Goal: Task Accomplishment & Management: Manage account settings

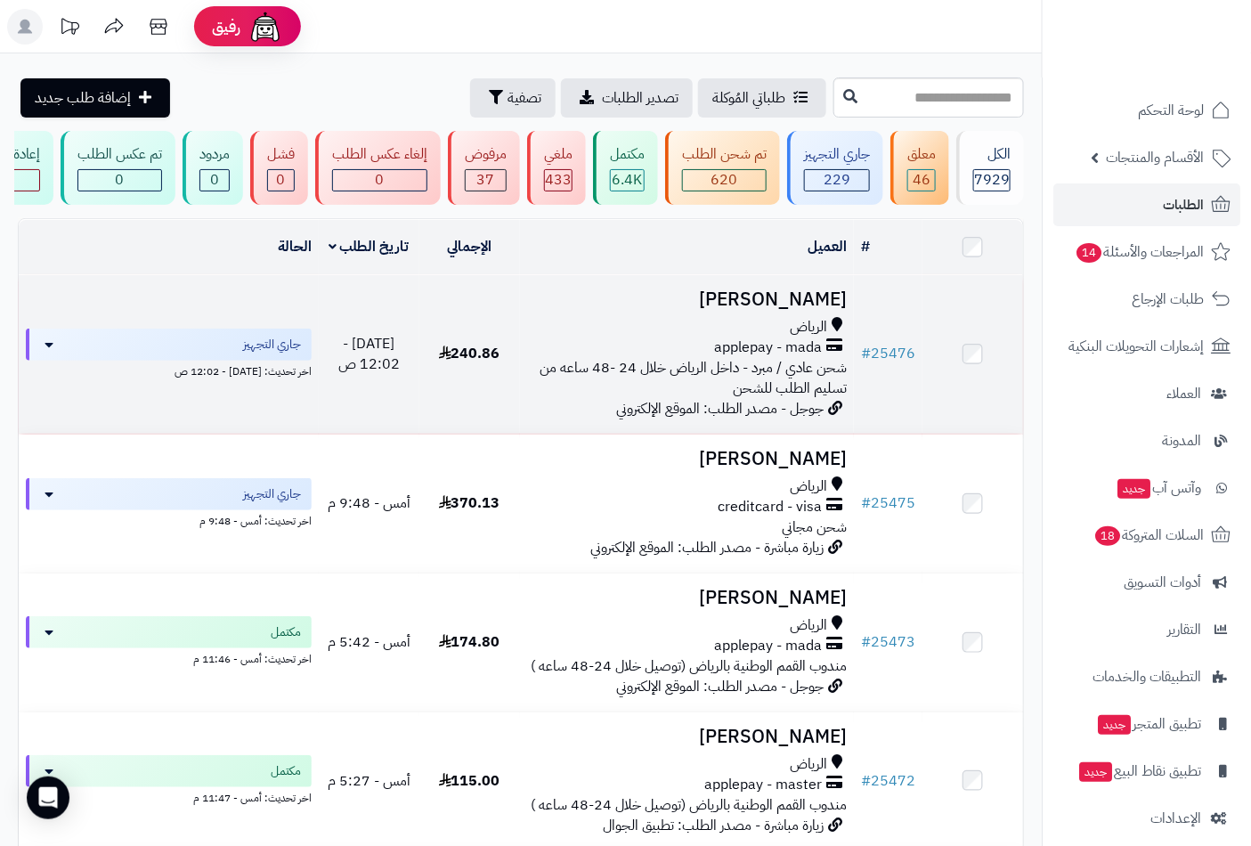
click at [818, 310] on h3 "[PERSON_NAME]" at bounding box center [687, 299] width 321 height 20
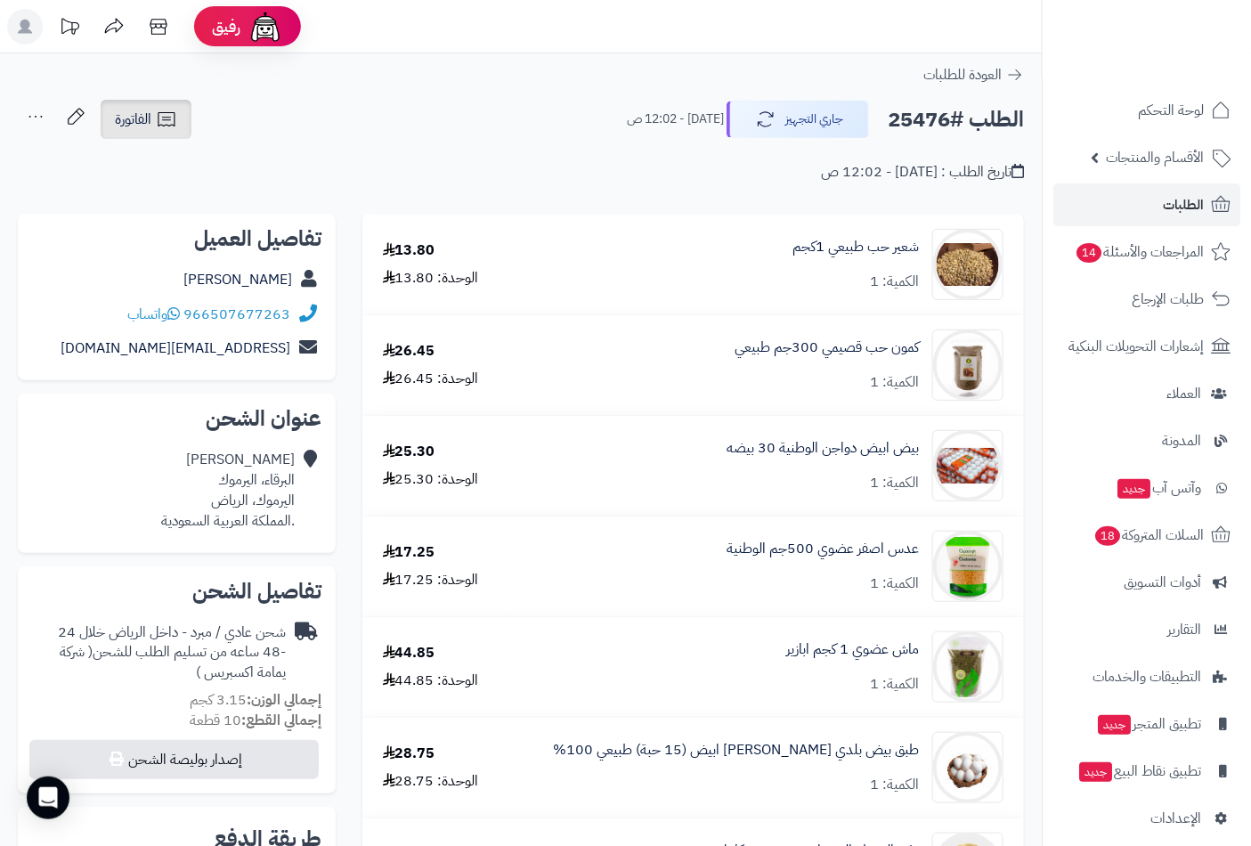
click at [135, 134] on link "الفاتورة" at bounding box center [146, 119] width 91 height 39
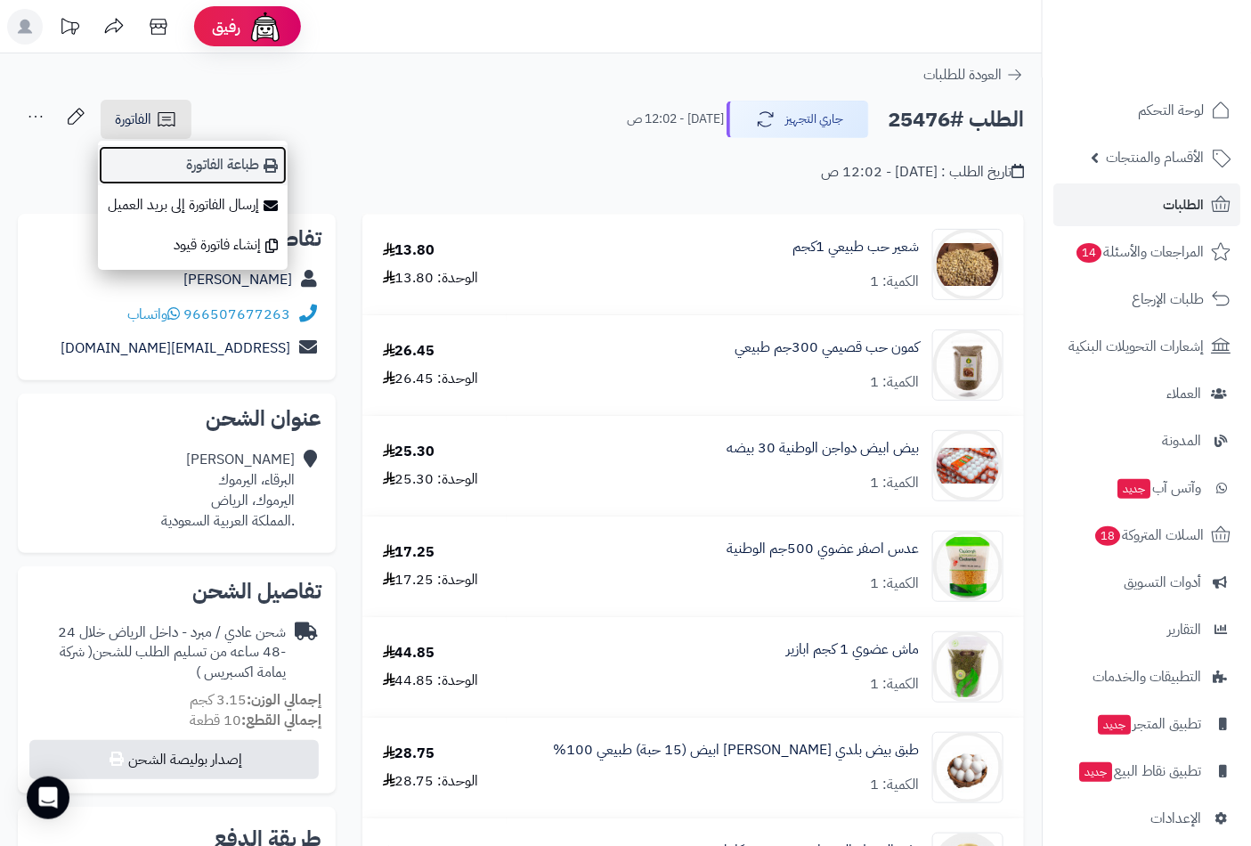
click at [214, 172] on link "طباعة الفاتورة" at bounding box center [193, 165] width 190 height 40
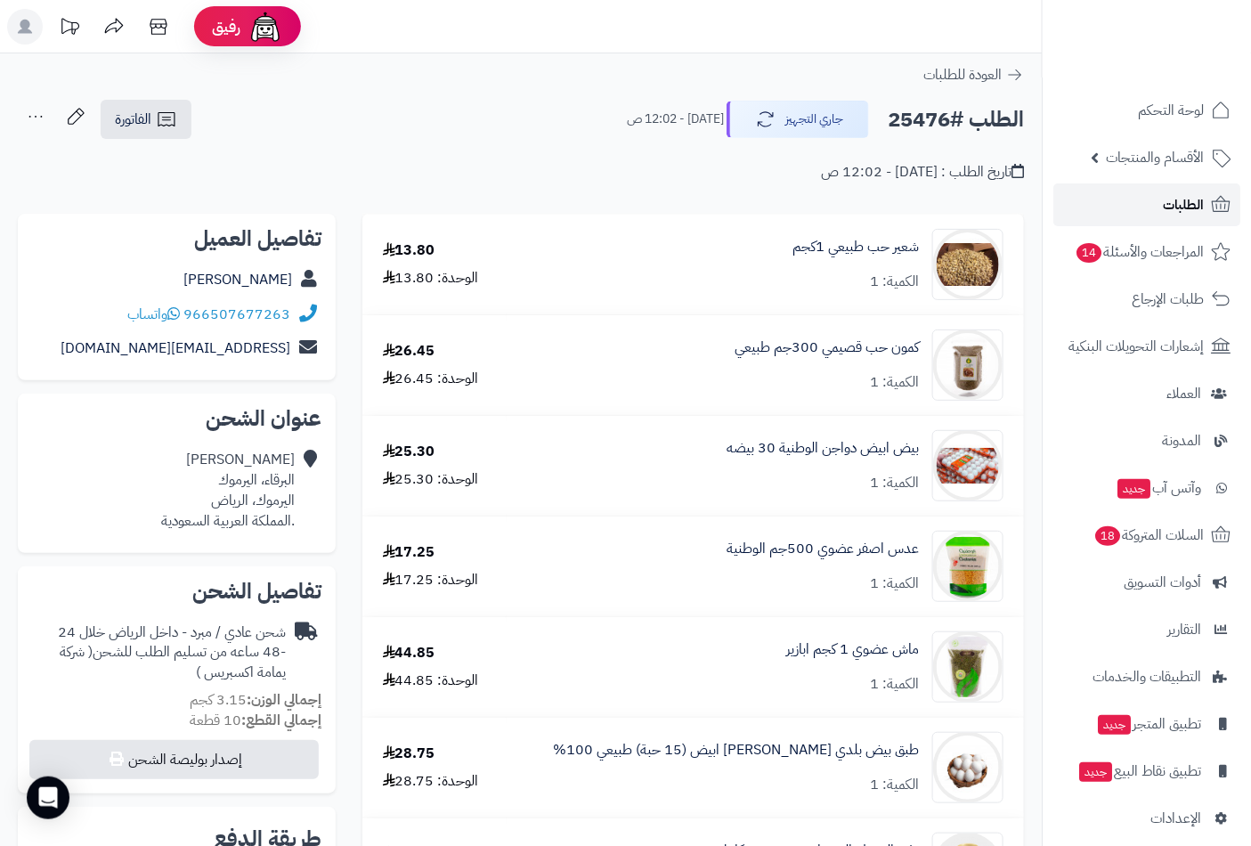
click at [1183, 193] on span "الطلبات" at bounding box center [1183, 204] width 41 height 25
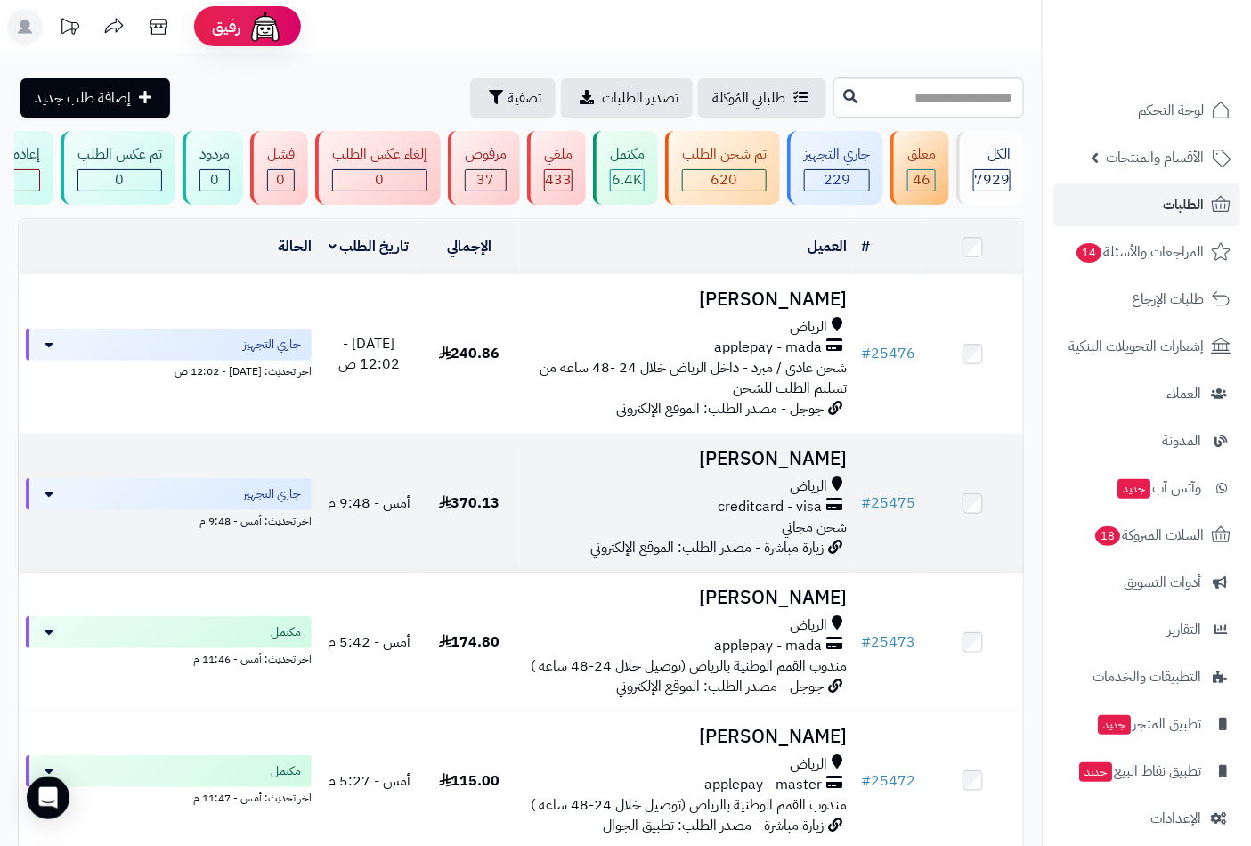
click at [787, 493] on div "الرياض" at bounding box center [687, 486] width 321 height 20
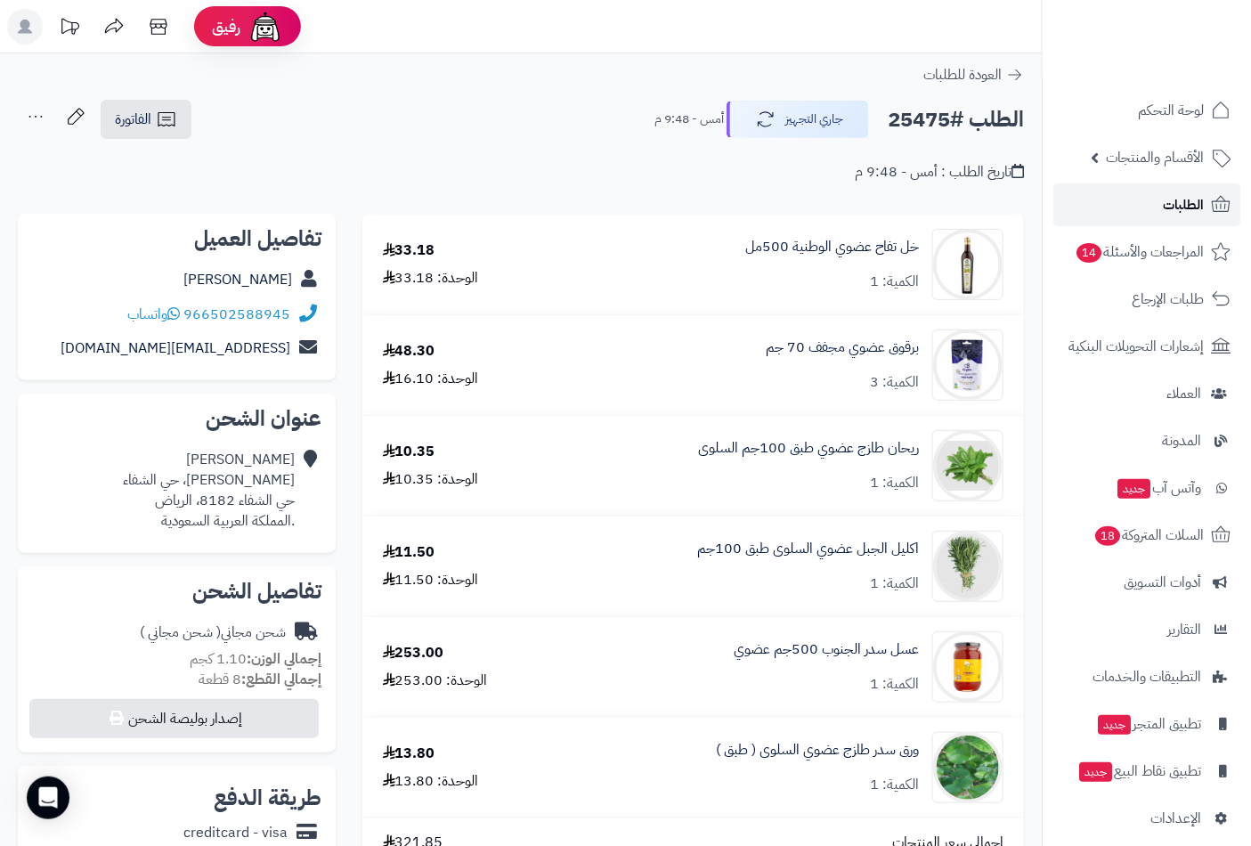
click at [1115, 191] on link "الطلبات" at bounding box center [1147, 204] width 187 height 43
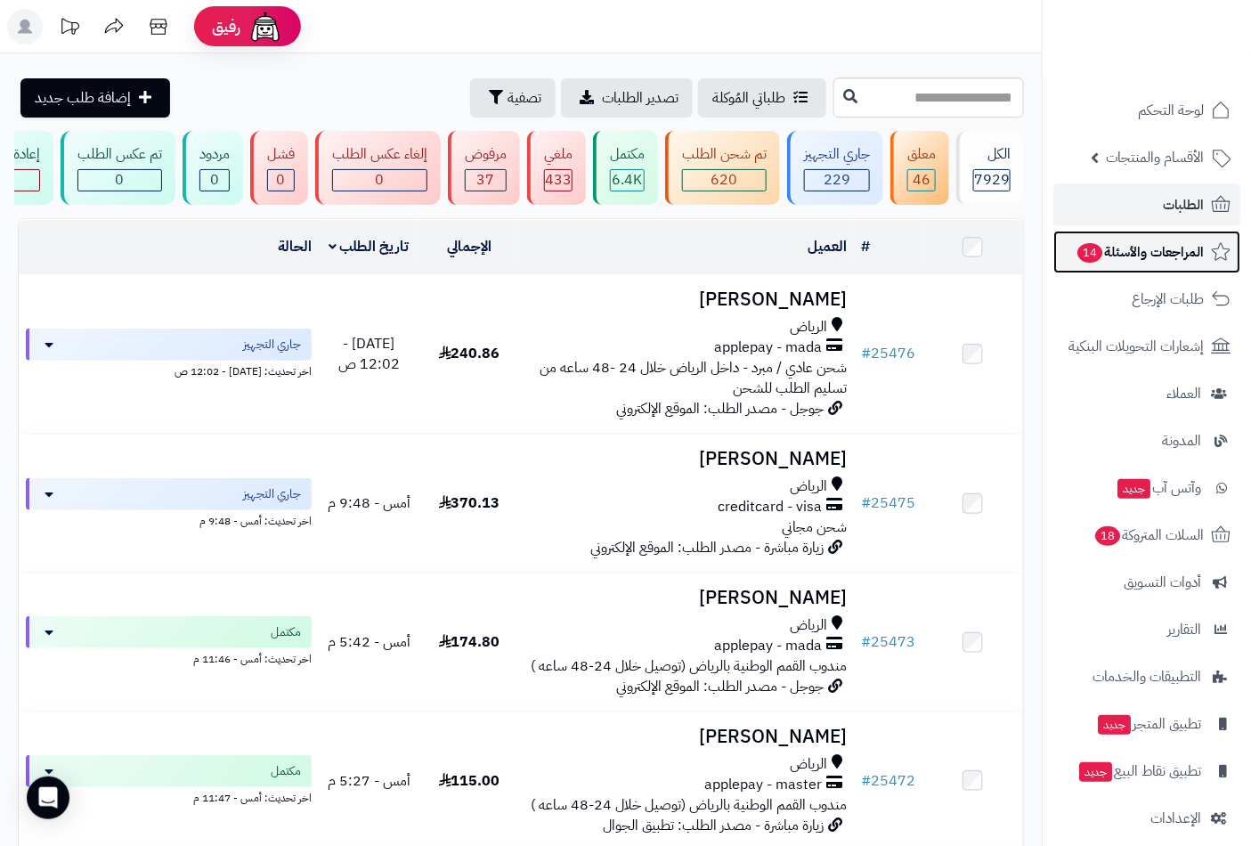
click at [1119, 235] on link "المراجعات والأسئلة 14" at bounding box center [1147, 252] width 187 height 43
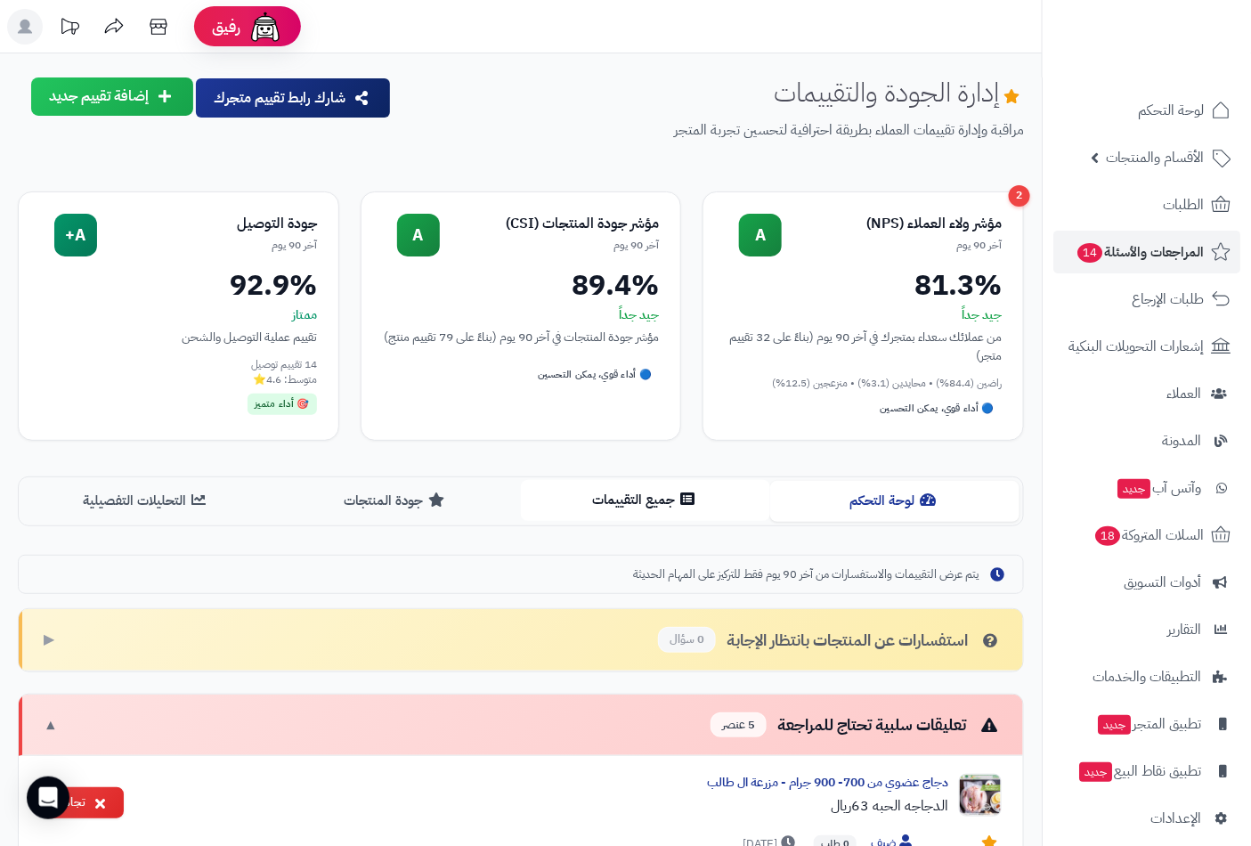
click at [630, 508] on button "جميع التقييمات" at bounding box center [645, 500] width 249 height 40
